Goal: Navigation & Orientation: Find specific page/section

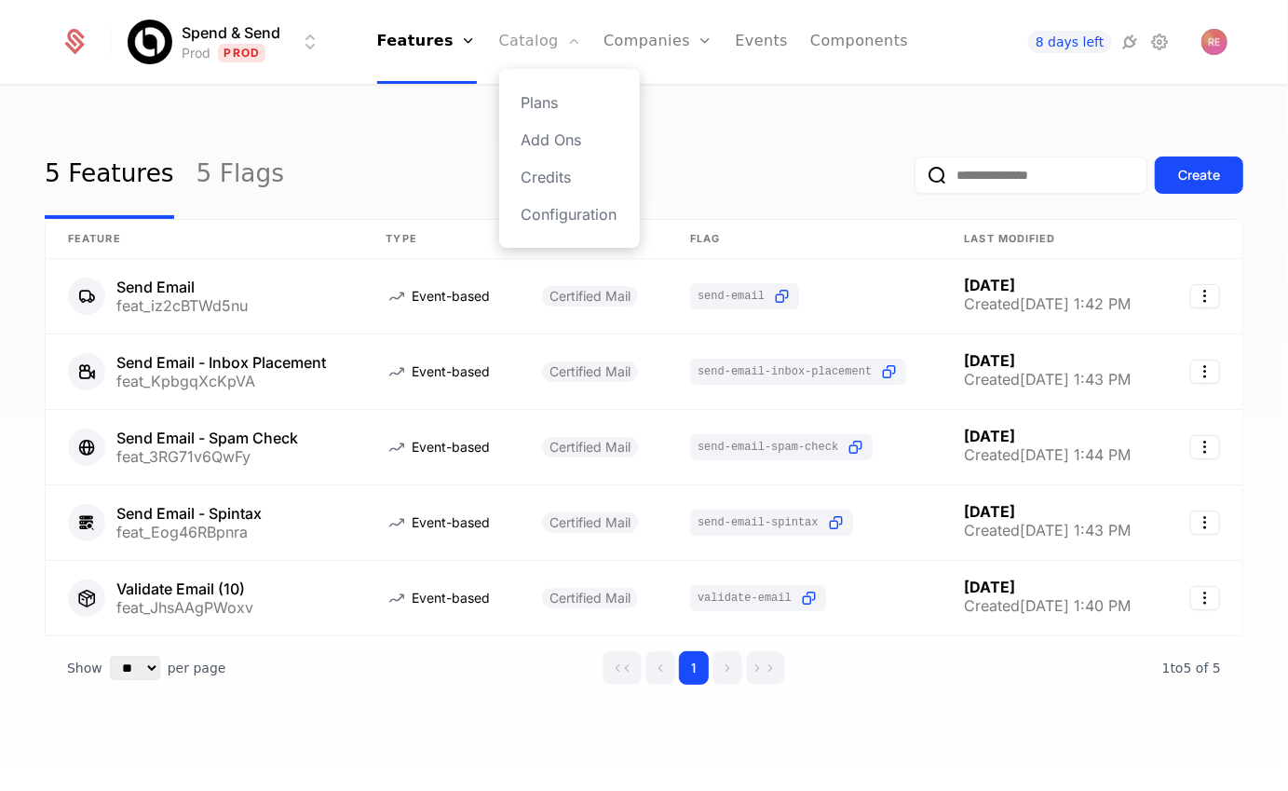
click at [532, 44] on link "Catalog" at bounding box center [540, 42] width 83 height 84
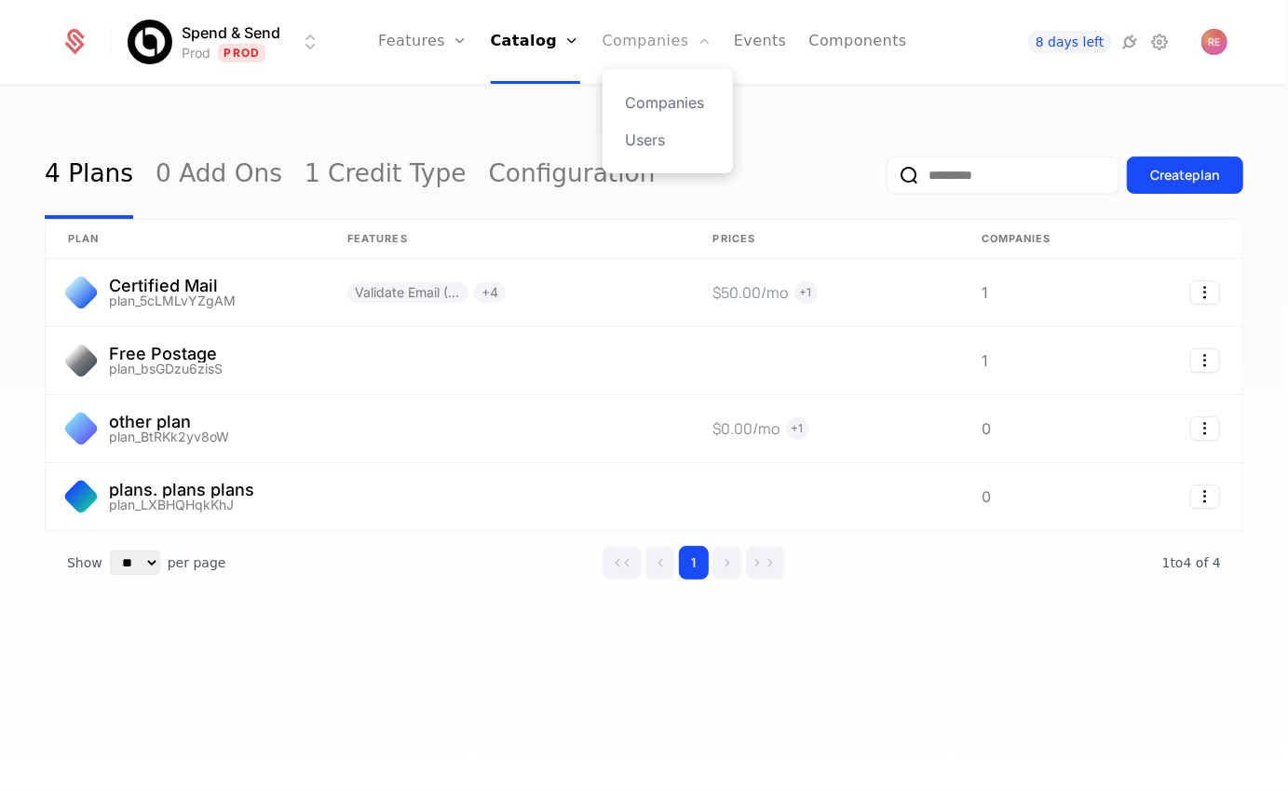
click at [659, 44] on link "Companies" at bounding box center [656, 42] width 109 height 84
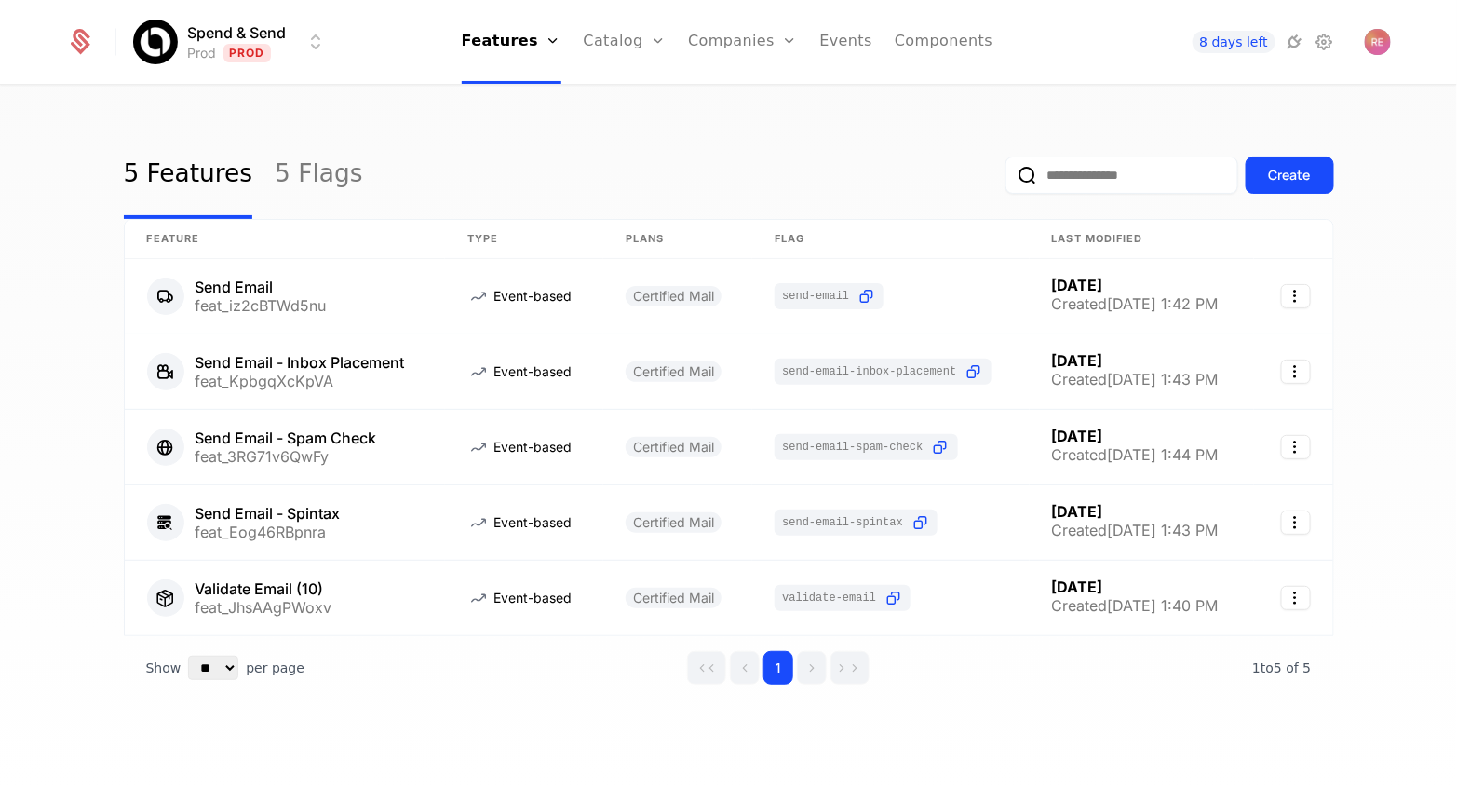
click at [686, 37] on ul "Features Features Flags Catalog Plans Add Ons Credits Configuration Companies C…" at bounding box center [728, 42] width 532 height 84
click at [721, 38] on link "Companies" at bounding box center [742, 42] width 109 height 84
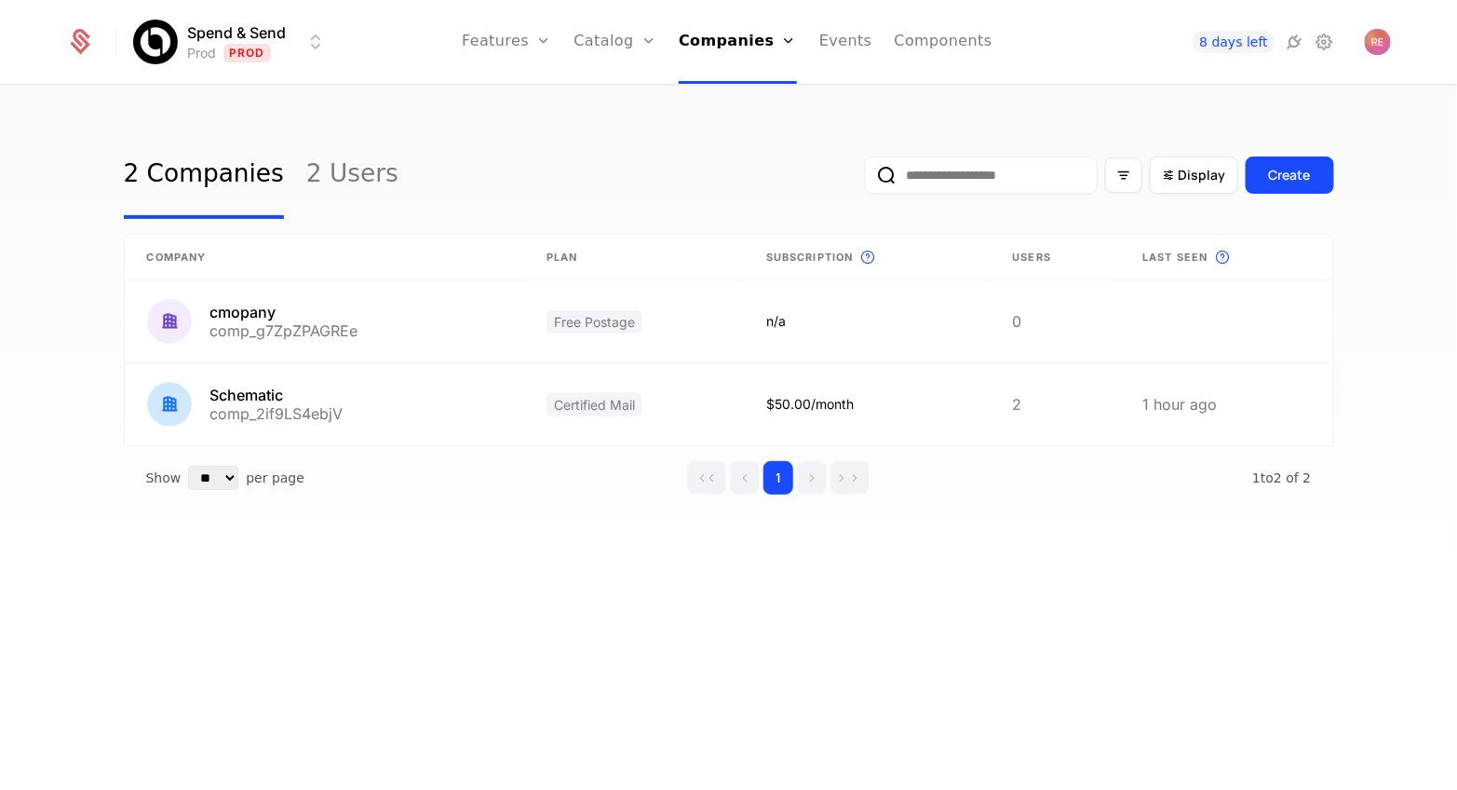
click at [1170, 99] on div "2 Companies 2 Users Display Create Company Plan Subscription This is the subscr…" at bounding box center [728, 444] width 1457 height 714
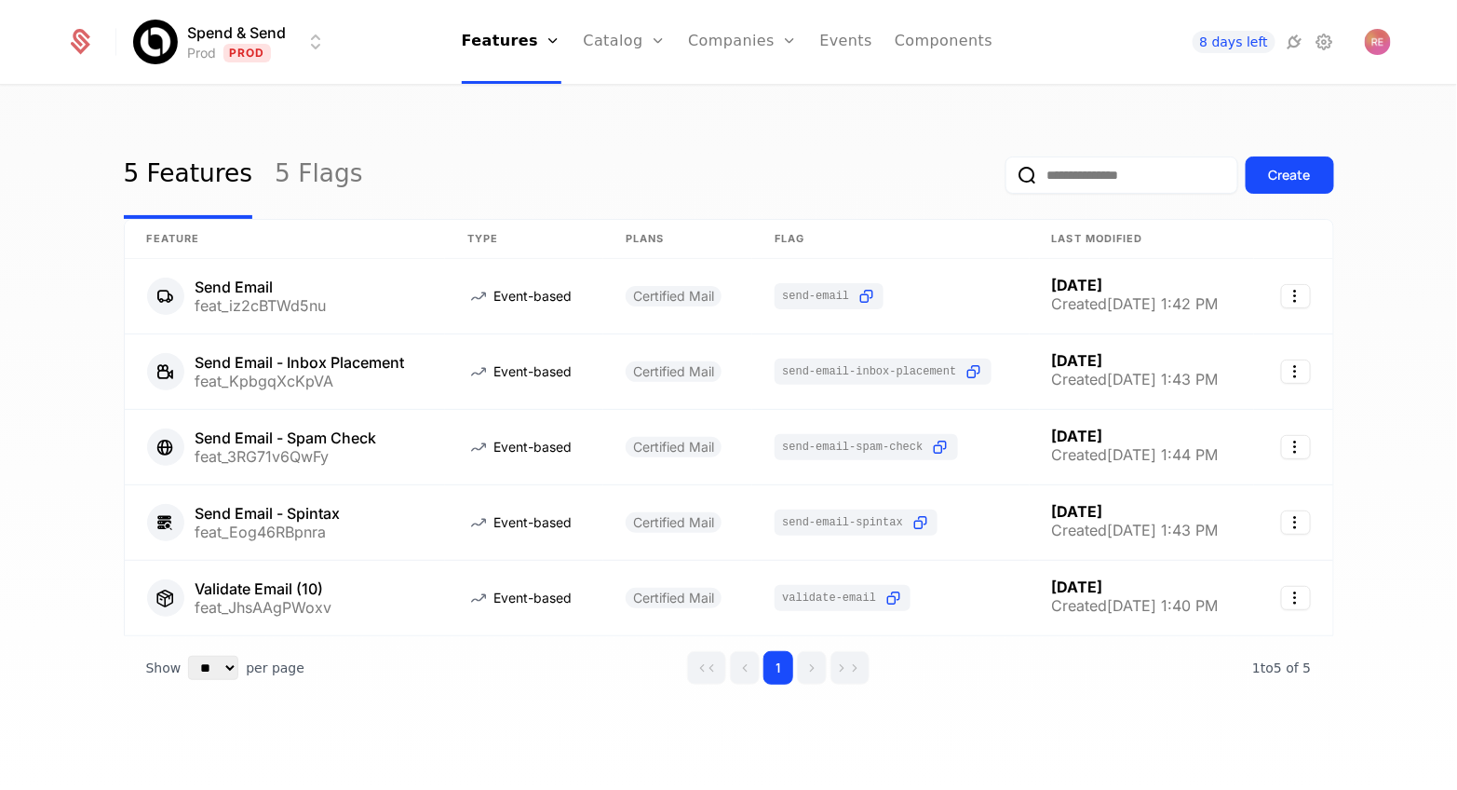
click at [742, 100] on div "5 Features 5 Flags Create Feature Type Plans Flag Last Modified Send Email feat…" at bounding box center [728, 444] width 1457 height 714
click at [737, 105] on div "5 Features 5 Flags Create Feature Type Plans Flag Last Modified Send Email feat…" at bounding box center [728, 444] width 1457 height 714
click at [737, 49] on link "Companies" at bounding box center [742, 42] width 109 height 84
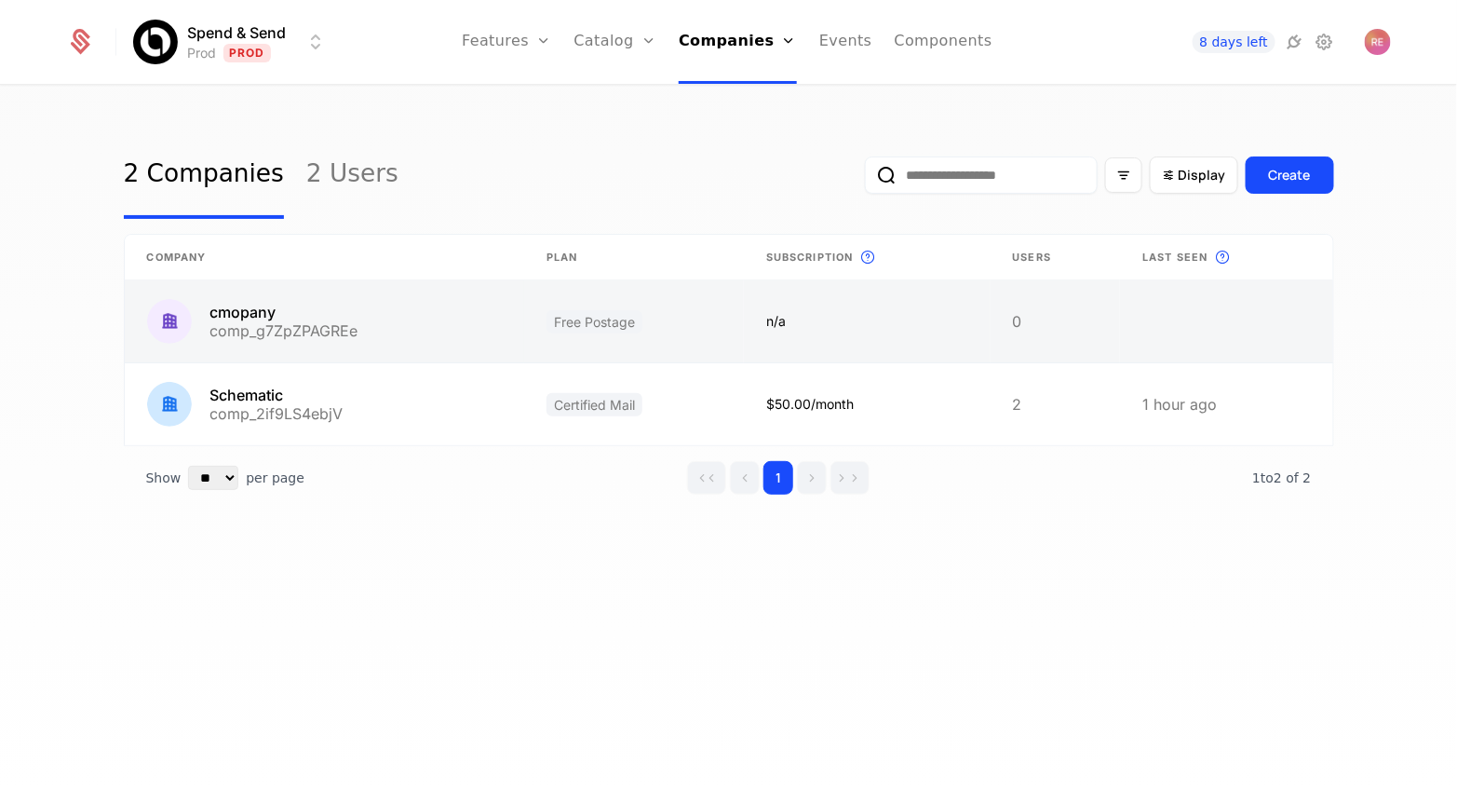
click at [242, 320] on link at bounding box center [325, 321] width 400 height 82
